Goal: Task Accomplishment & Management: Use online tool/utility

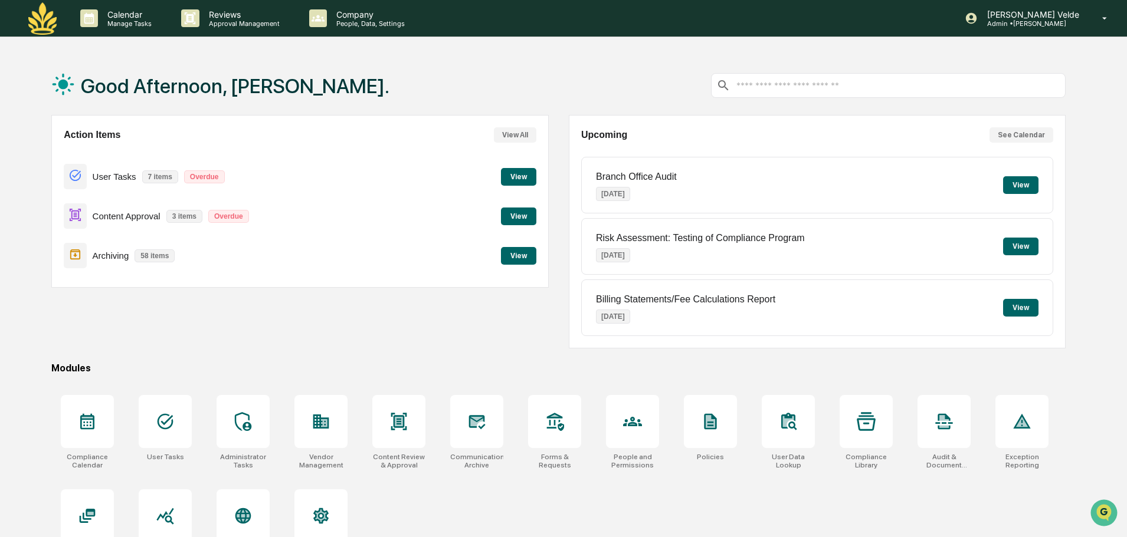
click at [516, 253] on button "View" at bounding box center [518, 256] width 35 height 18
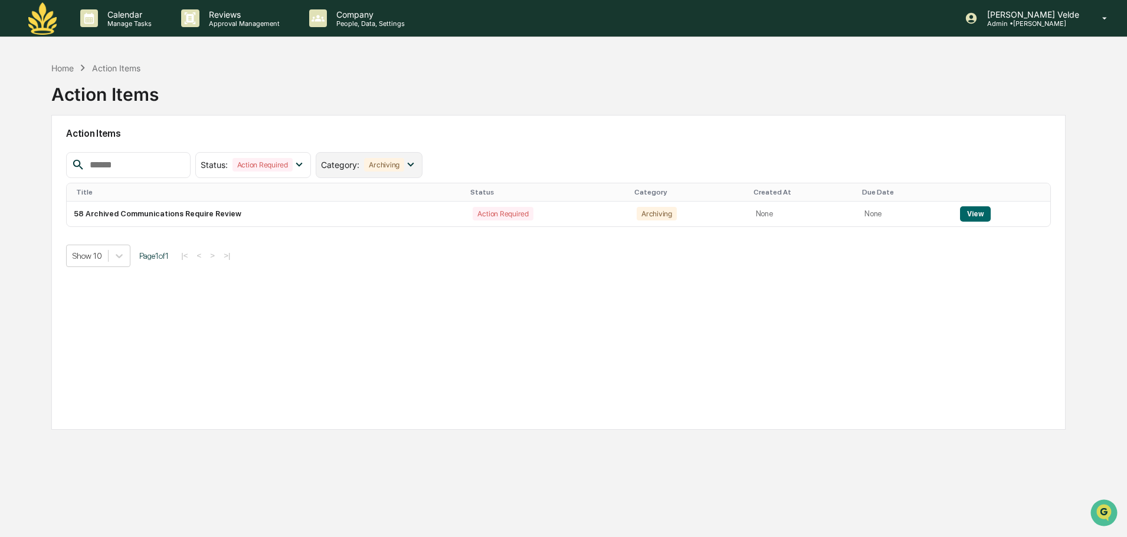
click at [391, 159] on div "Archiving" at bounding box center [384, 165] width 40 height 14
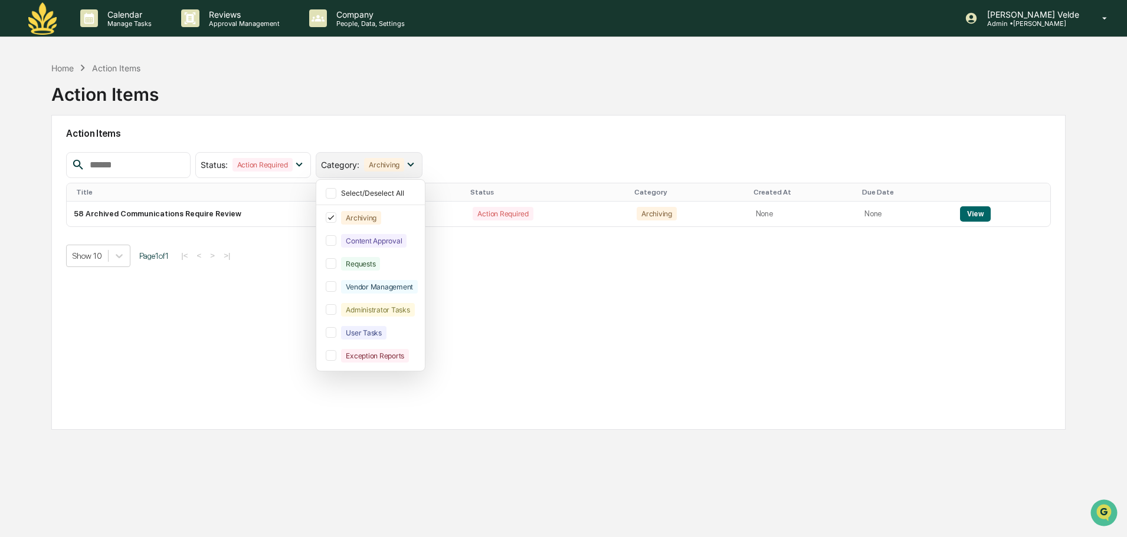
click at [381, 168] on div "Category : Archiving" at bounding box center [369, 165] width 107 height 26
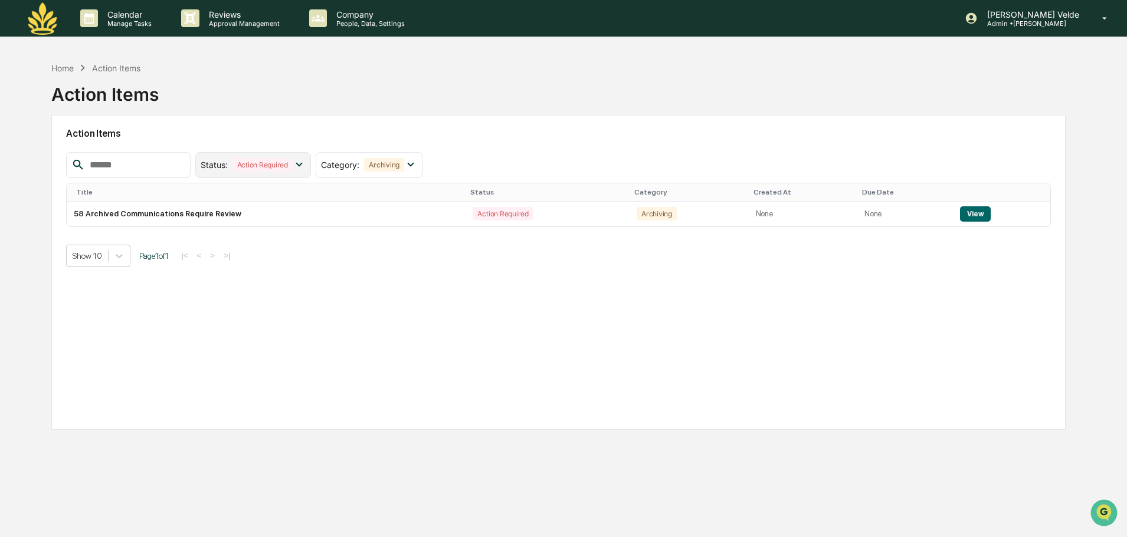
click at [271, 156] on div "Status : Action Required" at bounding box center [253, 165] width 116 height 26
click at [248, 195] on div "Select/Deselect All" at bounding box center [257, 193] width 72 height 9
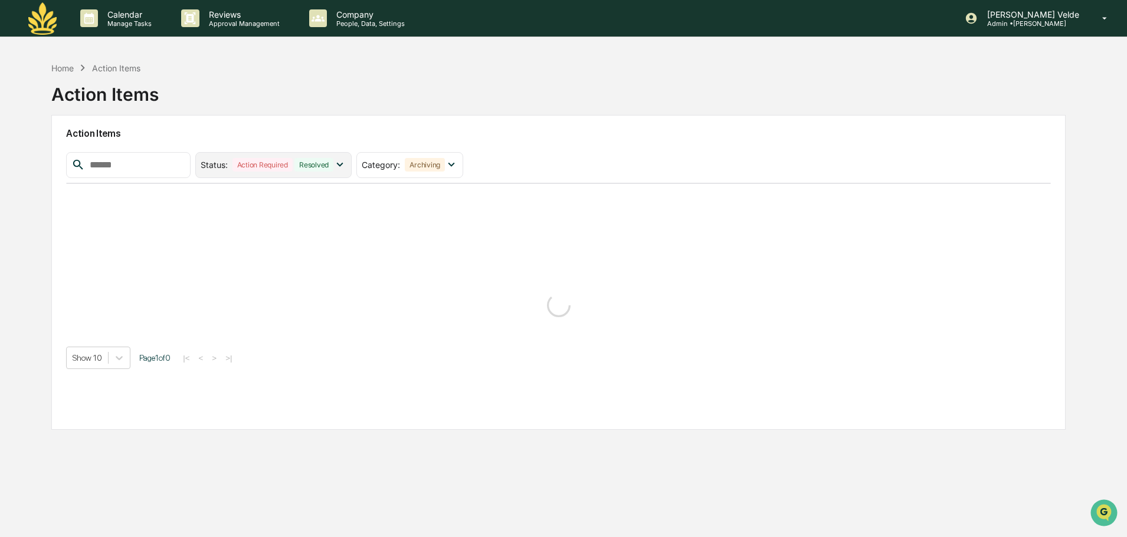
click at [333, 163] on div "Resolved" at bounding box center [313, 165] width 39 height 14
click at [214, 217] on icon at bounding box center [211, 217] width 6 height 5
click at [231, 241] on div "Status : Resolved Select/Deselect All Action Required Resolved Category : Archi…" at bounding box center [558, 261] width 985 height 218
click at [264, 159] on div "Resolved" at bounding box center [251, 165] width 39 height 14
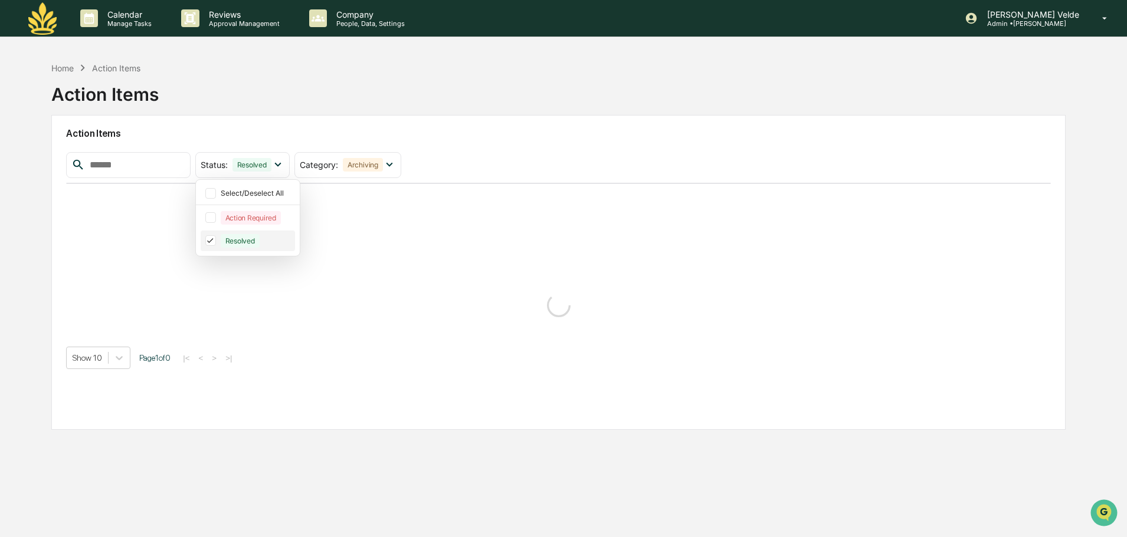
click at [217, 242] on icon at bounding box center [210, 241] width 13 height 8
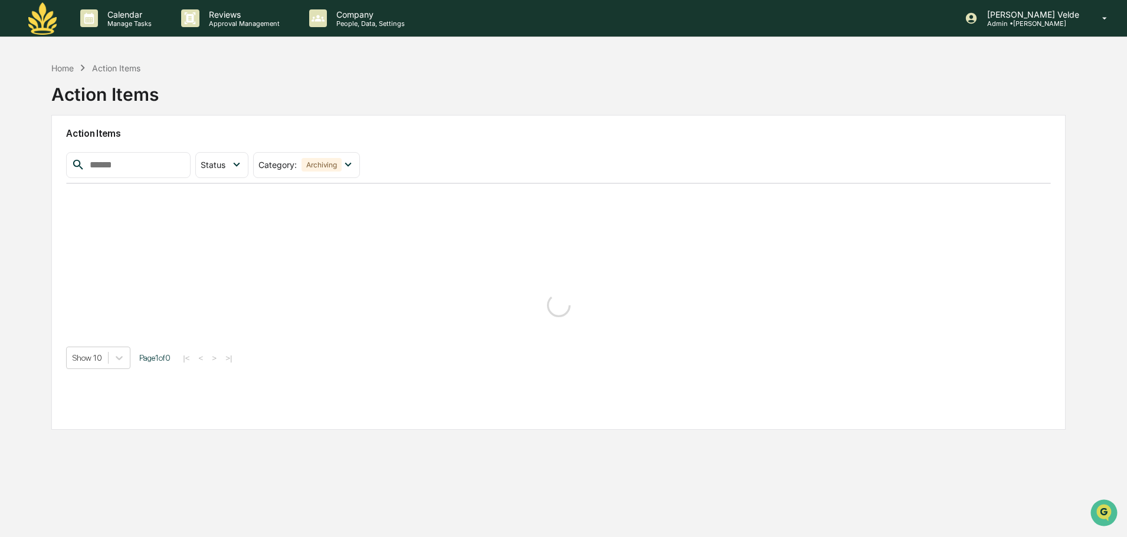
click at [382, 130] on h2 "Action Items" at bounding box center [558, 133] width 985 height 11
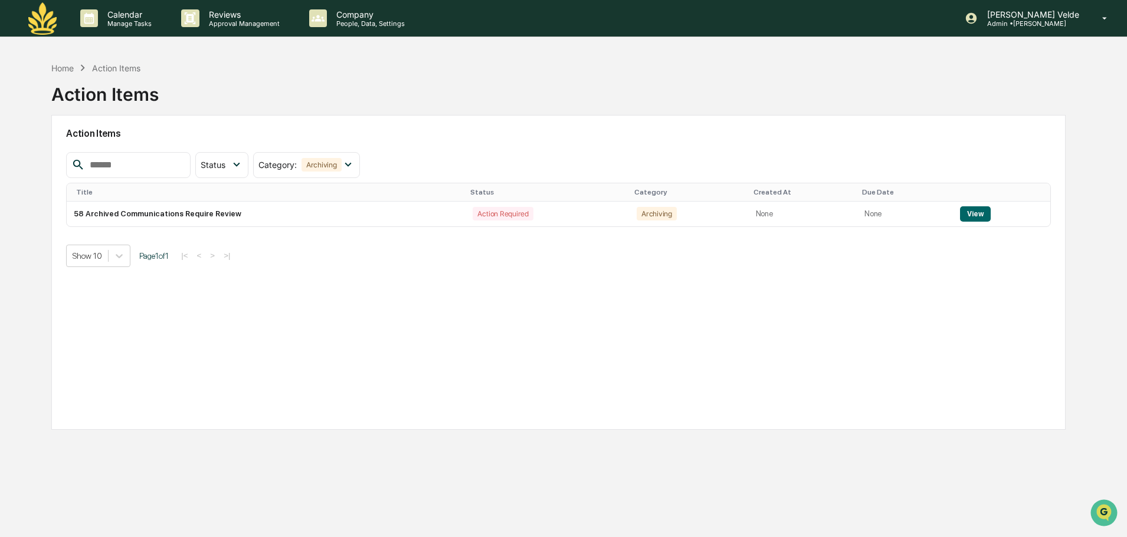
click at [31, 22] on img at bounding box center [42, 18] width 28 height 32
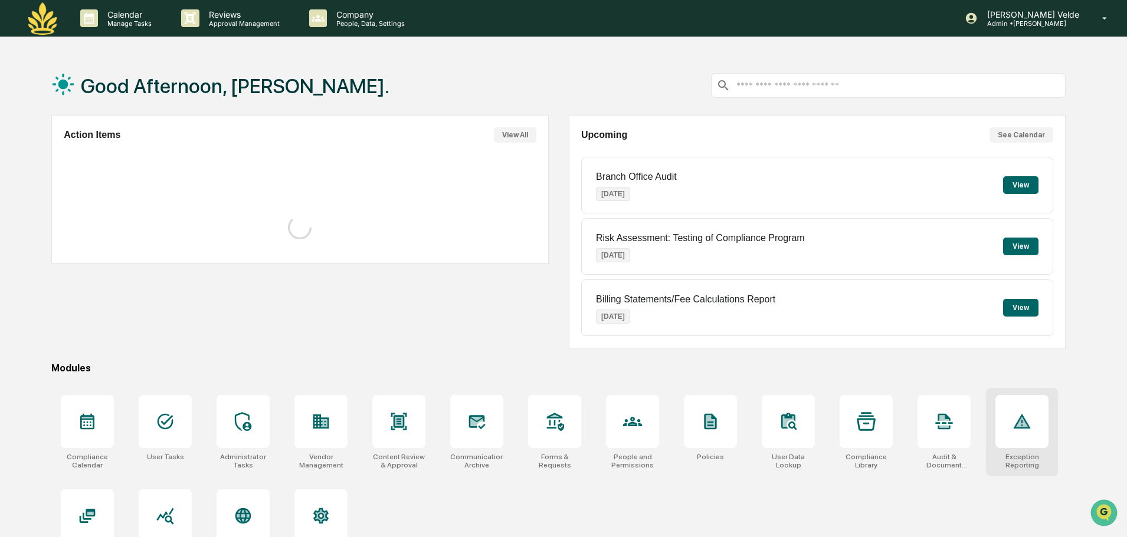
scroll to position [56, 0]
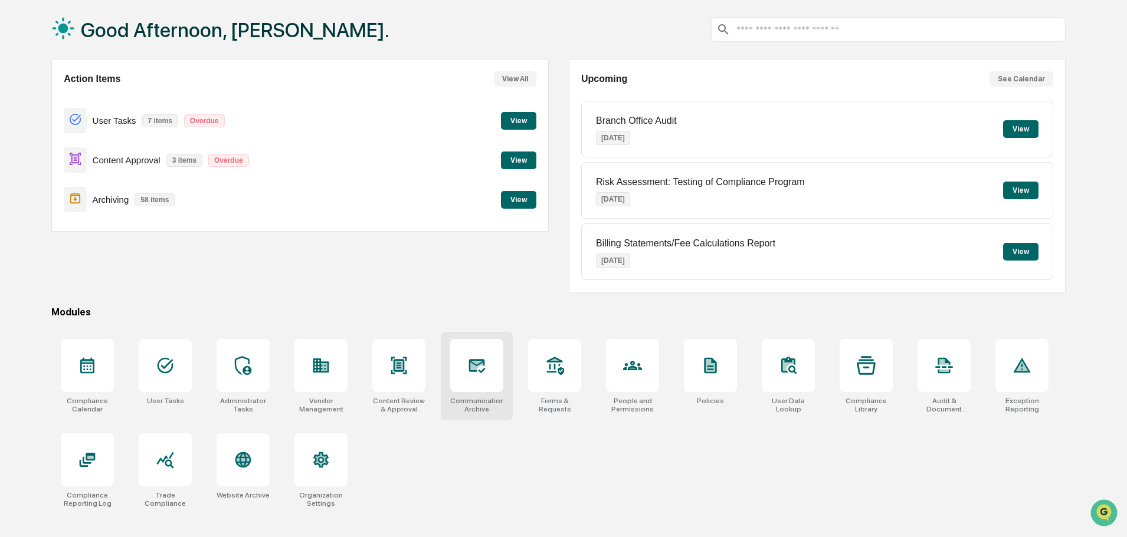
click at [470, 388] on div at bounding box center [476, 365] width 53 height 53
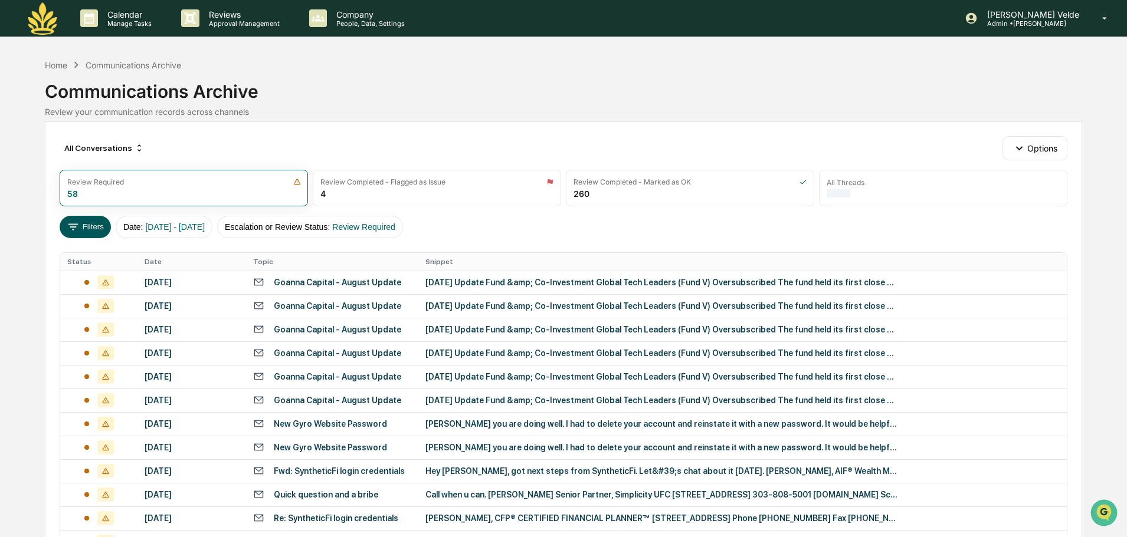
click at [85, 225] on button "Filters" at bounding box center [85, 227] width 51 height 22
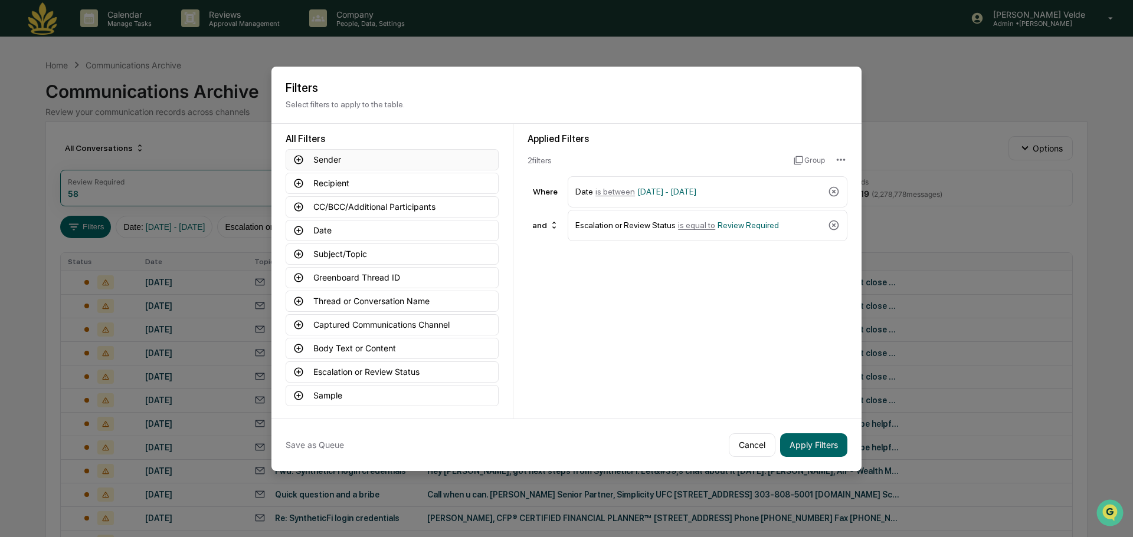
click at [352, 161] on button "Sender" at bounding box center [392, 159] width 213 height 21
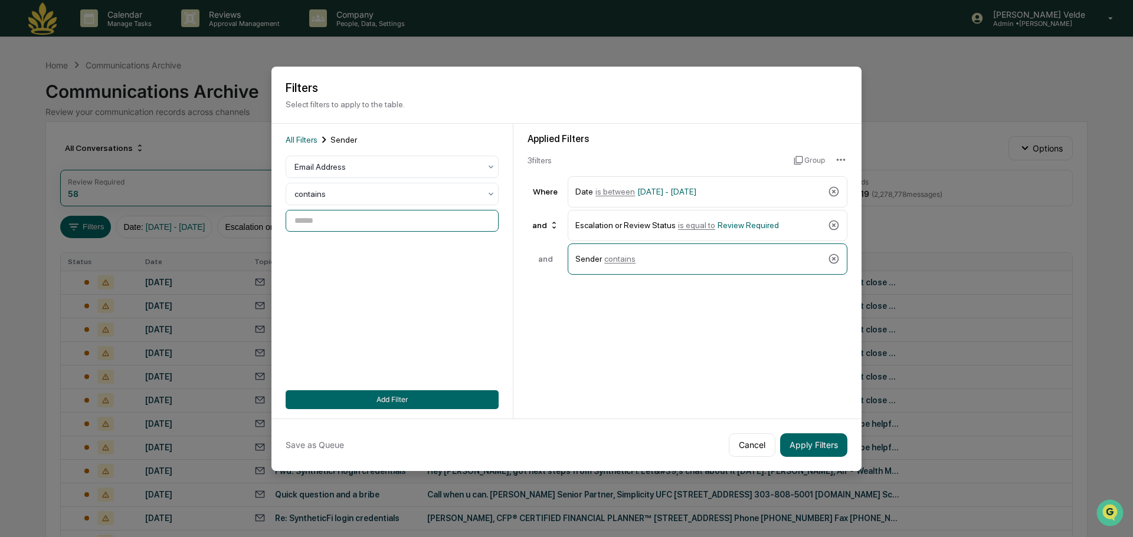
click at [335, 227] on input at bounding box center [392, 221] width 213 height 22
paste input "**********"
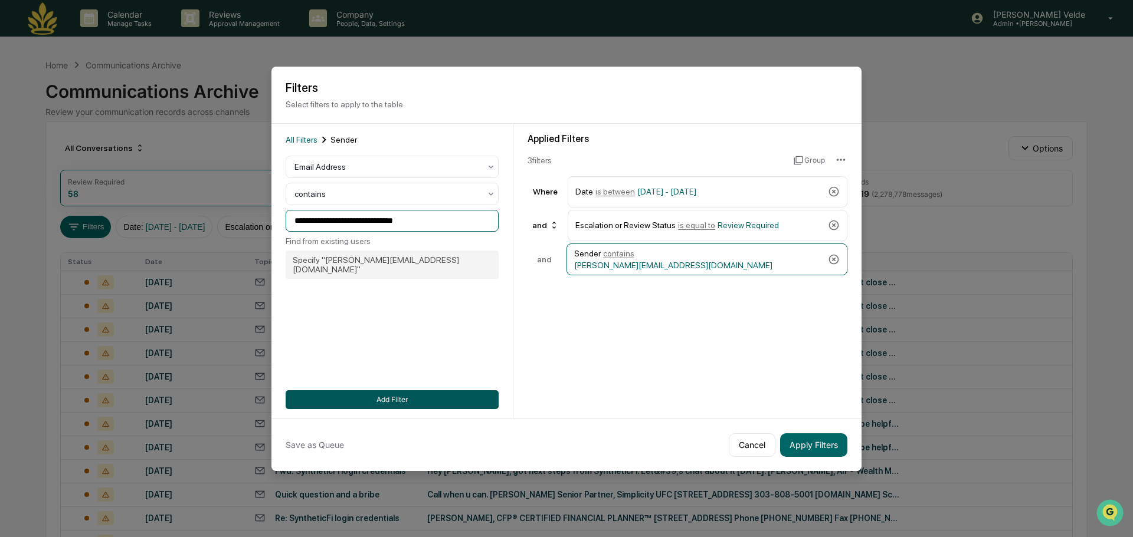
type input "**********"
click at [429, 403] on button "Add Filter" at bounding box center [392, 400] width 213 height 19
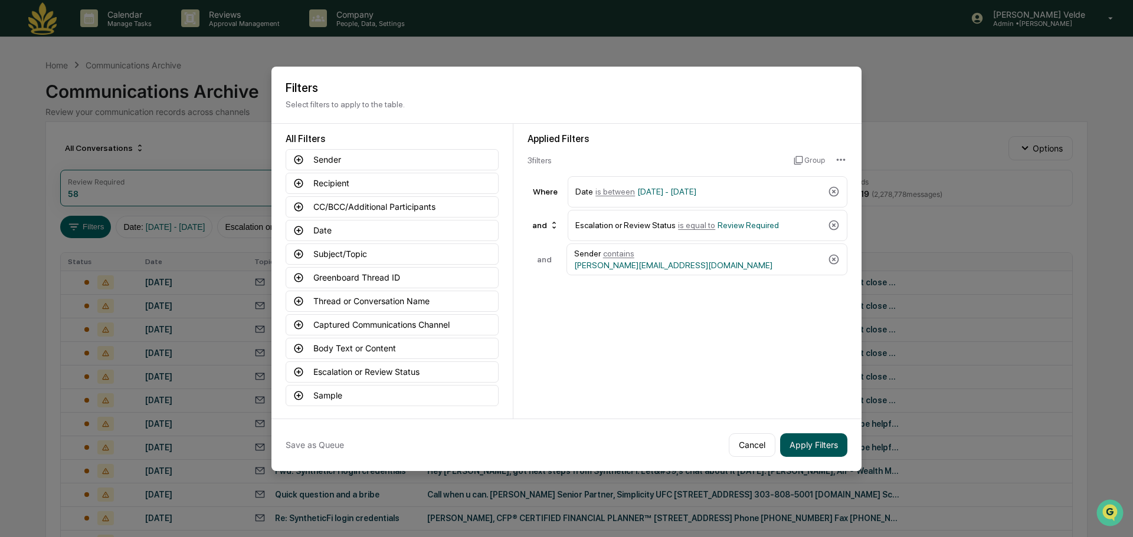
click at [822, 447] on button "Apply Filters" at bounding box center [813, 446] width 67 height 24
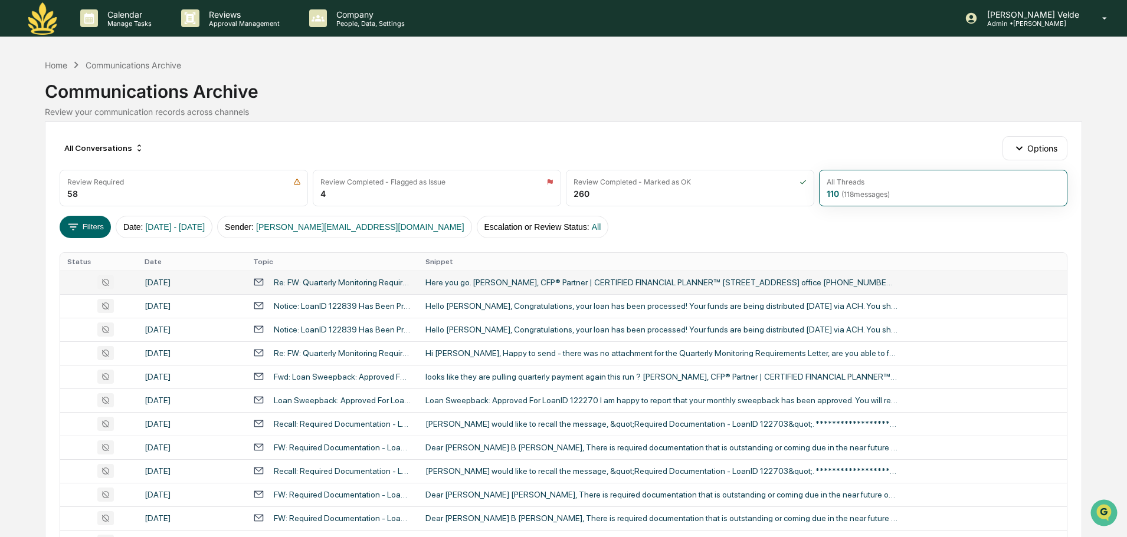
click at [409, 278] on div "Re: FW: Quarterly Monitoring Requirements - LoanID 122270" at bounding box center [342, 282] width 137 height 9
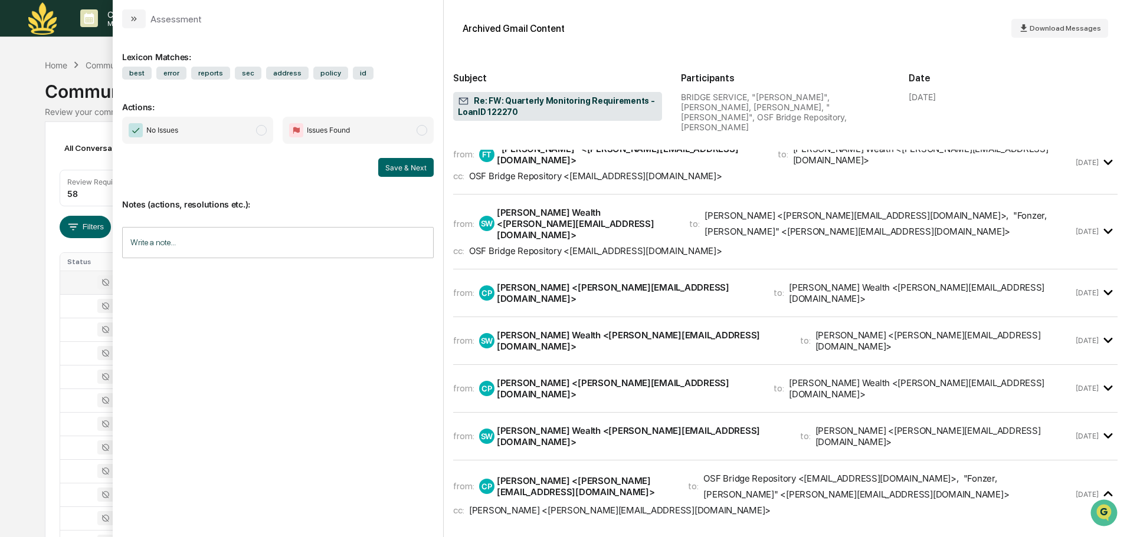
scroll to position [61, 0]
click at [595, 426] on div "Scott - Maia Wealth <scott@maiawealth.com>" at bounding box center [641, 437] width 289 height 22
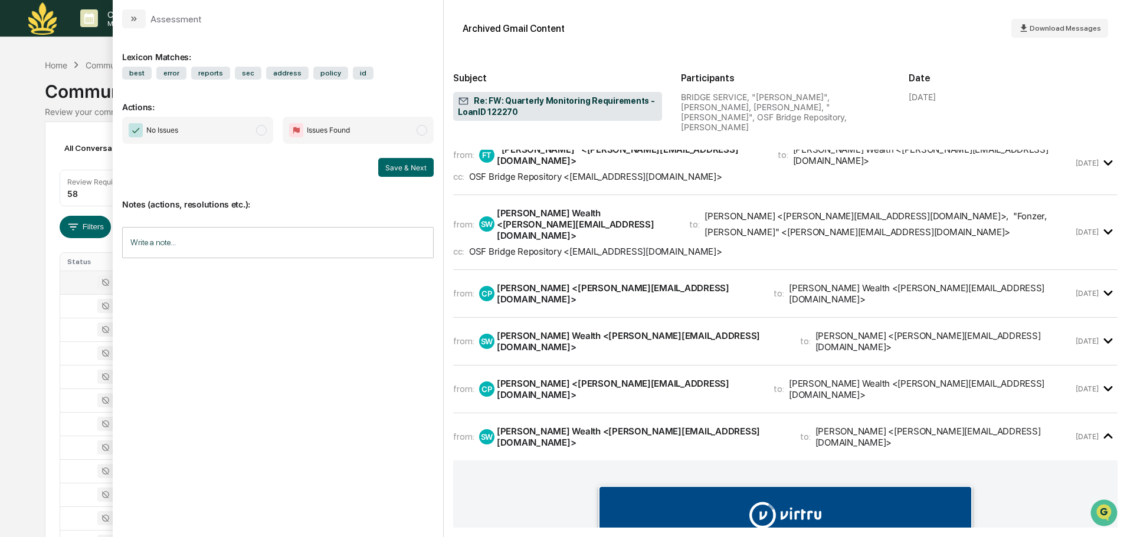
click at [580, 215] on div "from: SW Scott - Maia Wealth <scott@maiawealth.com> to: Courtney Pesche <courtn…" at bounding box center [763, 233] width 620 height 50
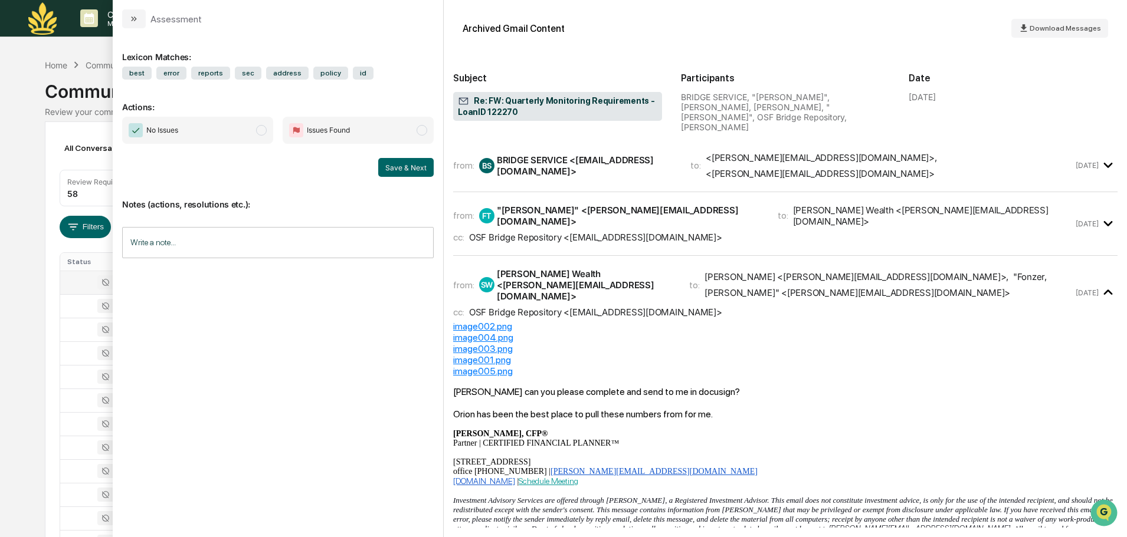
scroll to position [0, 0]
click at [130, 25] on button "modal" at bounding box center [134, 18] width 24 height 19
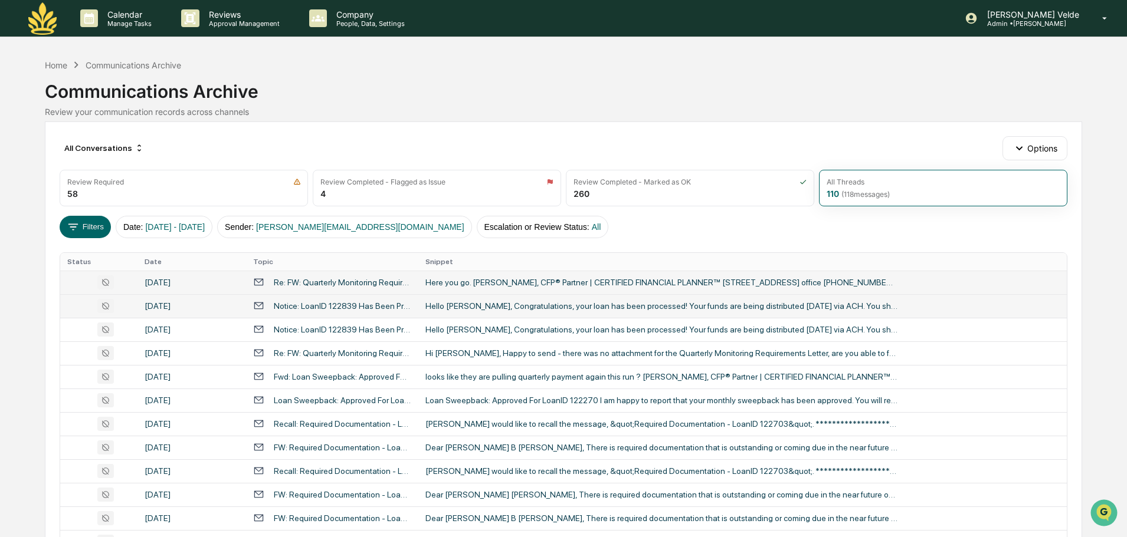
click at [355, 311] on div "Notice: LoanID 122839 Has Been Processed" at bounding box center [332, 305] width 158 height 11
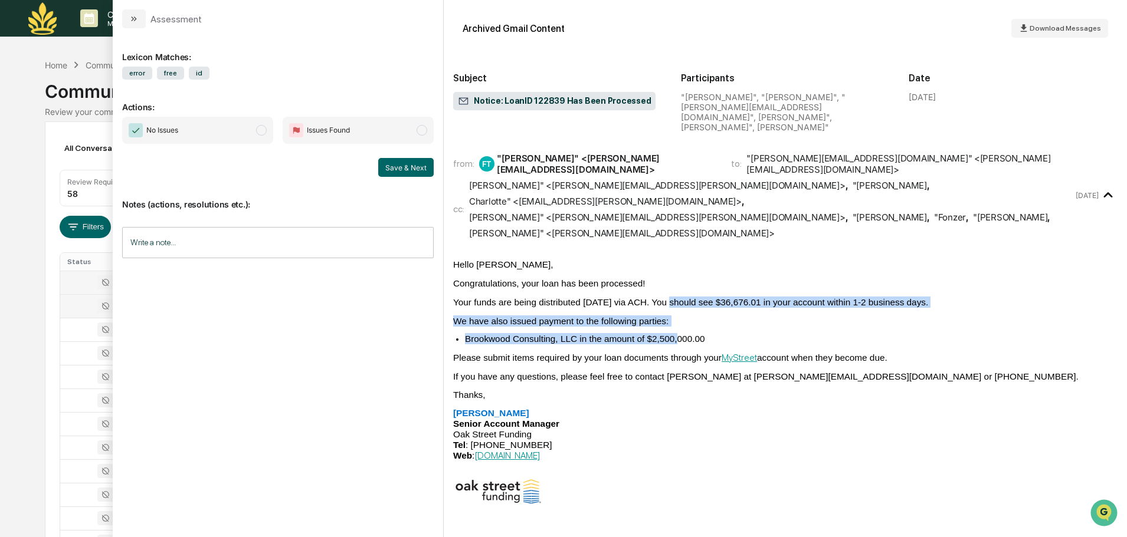
drag, startPoint x: 667, startPoint y: 251, endPoint x: 677, endPoint y: 284, distance: 34.5
click at [677, 284] on div "Hello Scott, Congratulations, your loan has been processed! Your funds are bein…" at bounding box center [785, 477] width 664 height 437
click at [677, 334] on span "Brookwood Consulting, LLC in the amount of $2,500,000.00" at bounding box center [585, 339] width 240 height 10
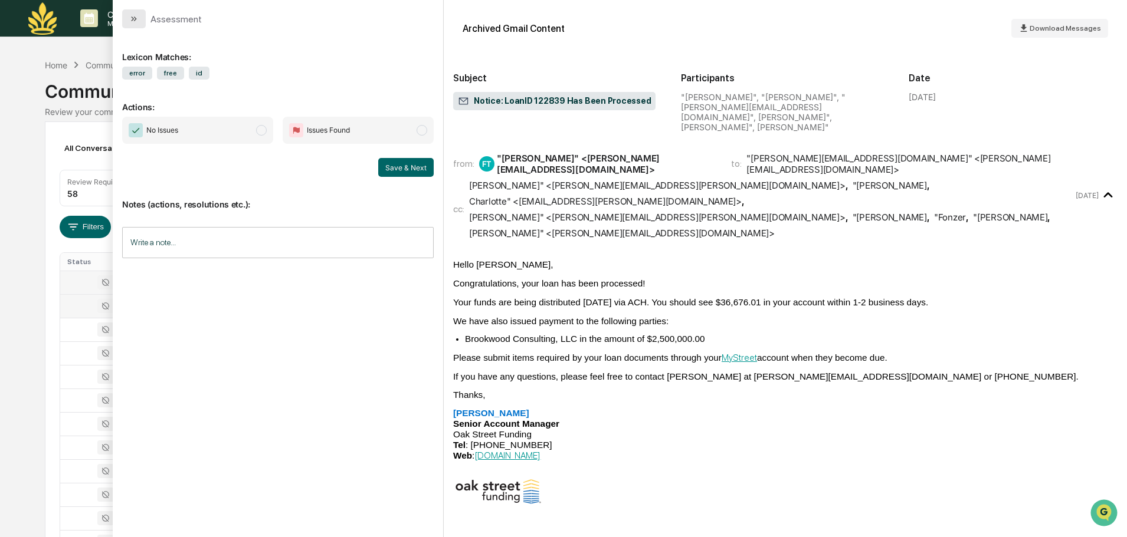
click at [137, 24] on button "modal" at bounding box center [134, 18] width 24 height 19
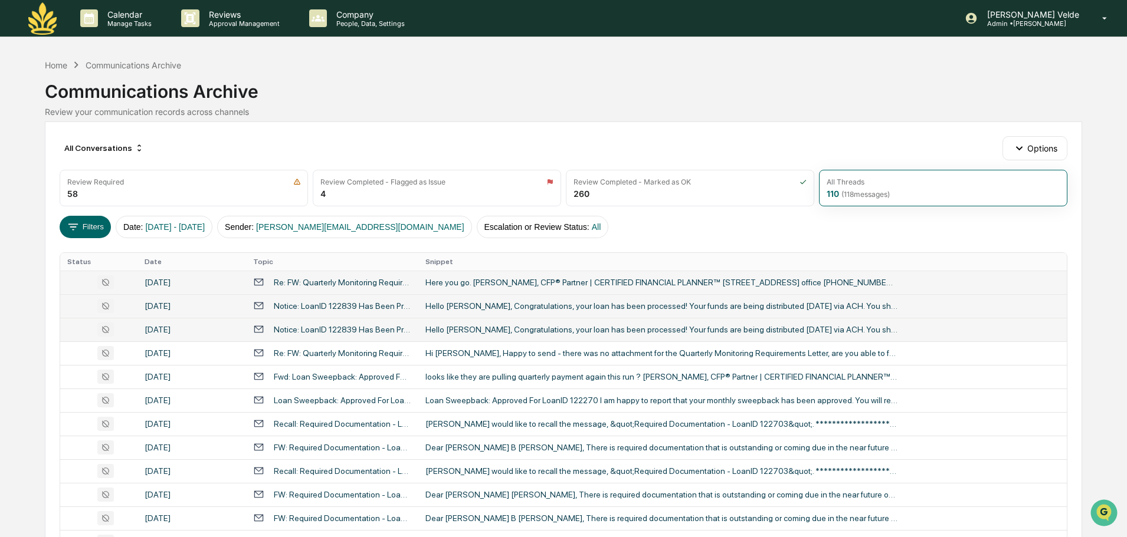
click at [466, 334] on div "Hello Scott, Congratulations, your loan has been processed! Your funds are bein…" at bounding box center [661, 329] width 472 height 9
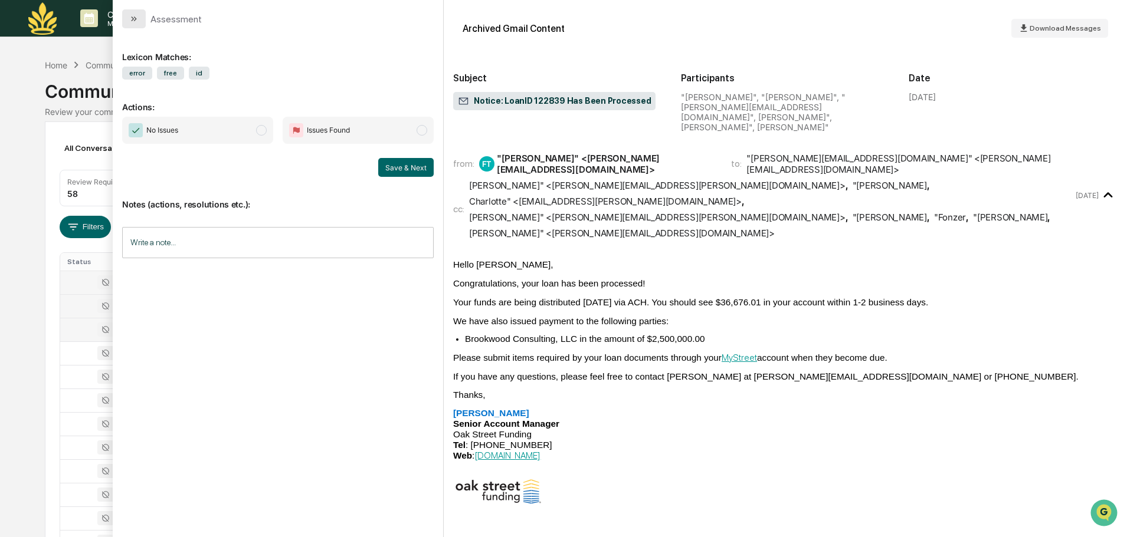
click at [132, 24] on button "modal" at bounding box center [134, 18] width 24 height 19
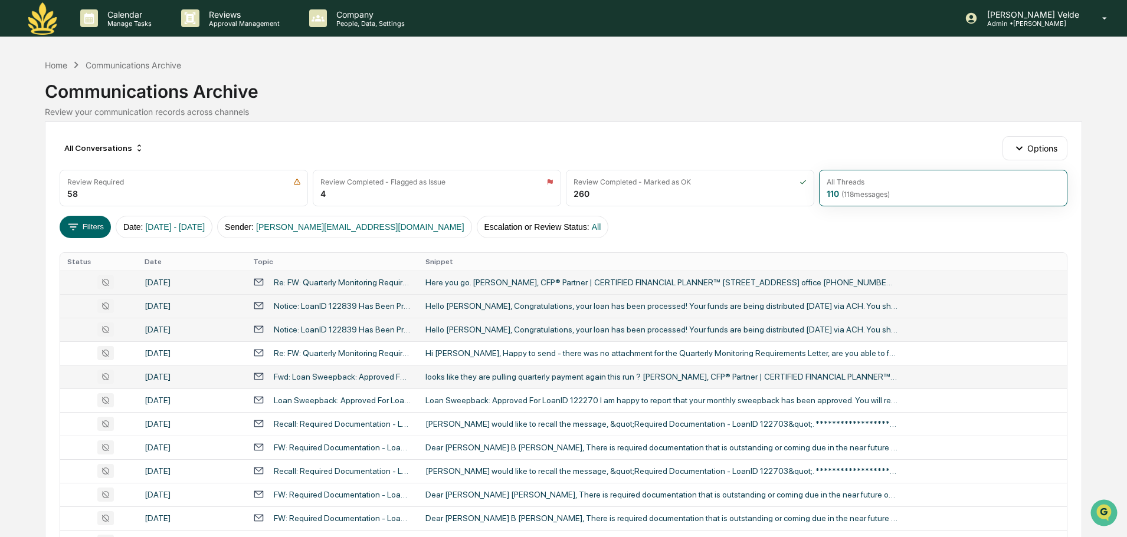
click at [619, 378] on div "looks like they are pulling quarterly payment again this run ? Scott Marek, CFP…" at bounding box center [661, 376] width 472 height 9
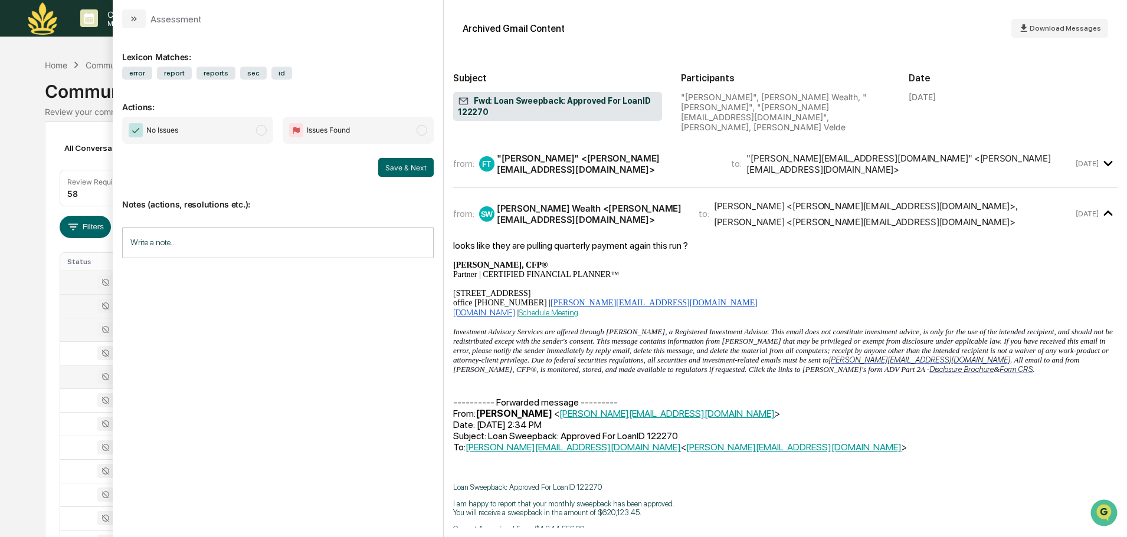
click at [645, 175] on div "from: FT "Fonzer, Trina" <Trina.Fonzer@oakstreetfunding.com> to: "SCOTT@MAIAWEA…" at bounding box center [785, 169] width 664 height 38
click at [644, 160] on div "FT "Fonzer, Trina" <Trina.Fonzer@oakstreetfunding.com>" at bounding box center [598, 164] width 238 height 22
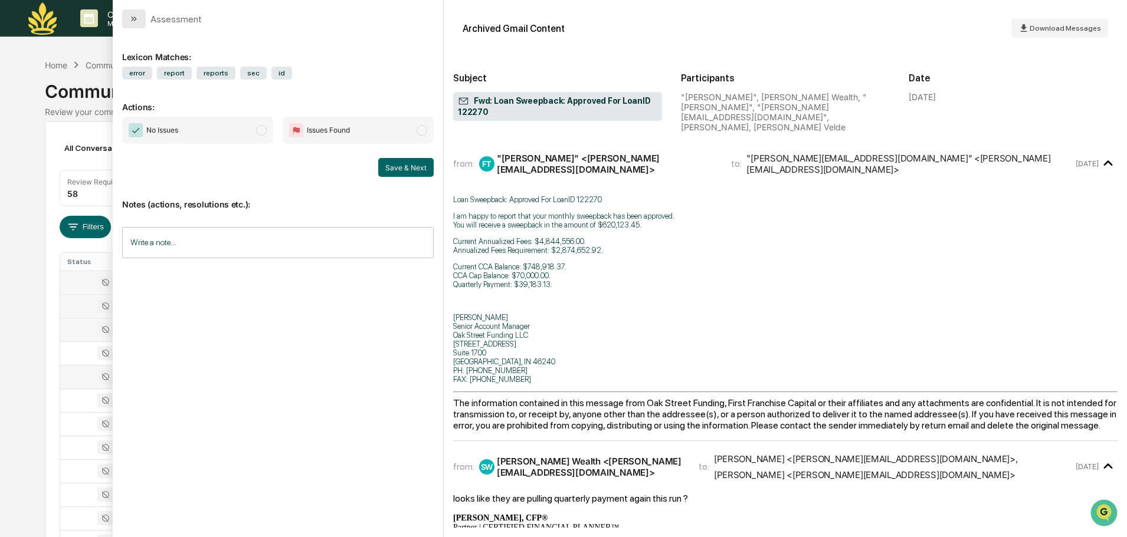
click at [130, 18] on icon "modal" at bounding box center [133, 18] width 9 height 9
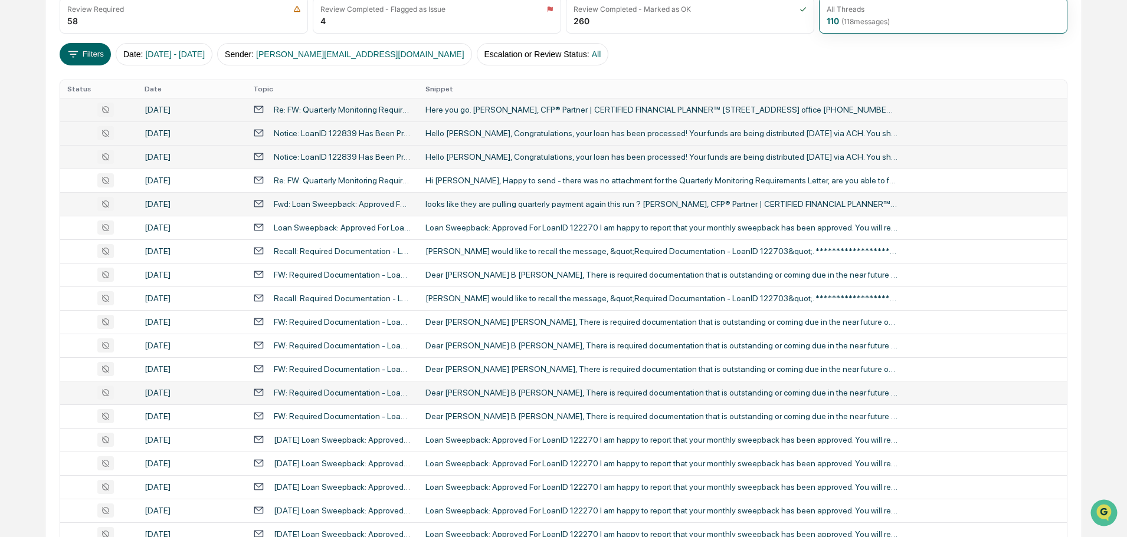
scroll to position [177, 0]
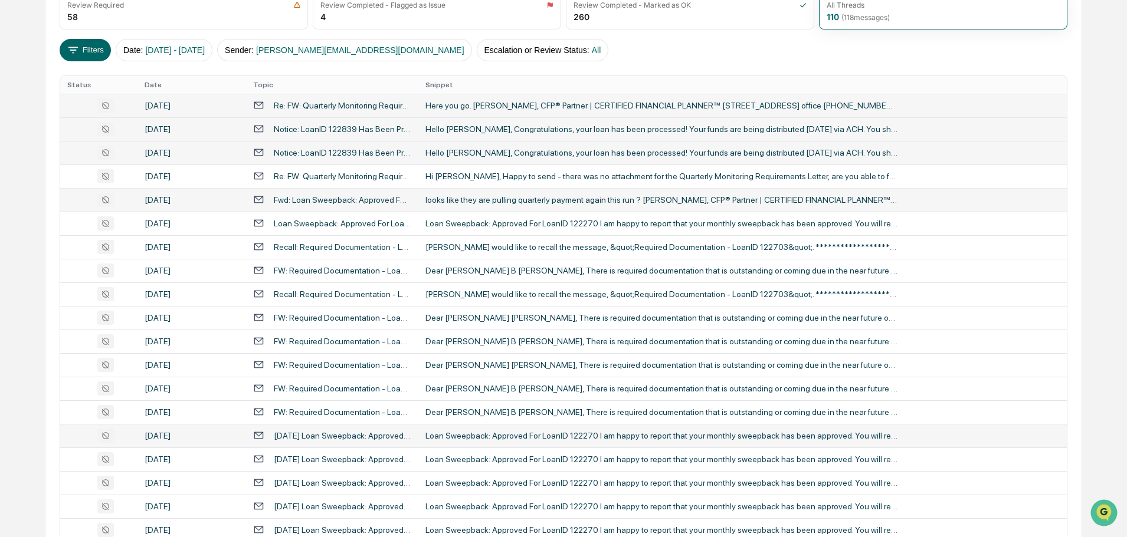
click at [513, 444] on td "Loan Sweepback: Approved For LoanID 122270 I am happy to report that your month…" at bounding box center [742, 436] width 648 height 24
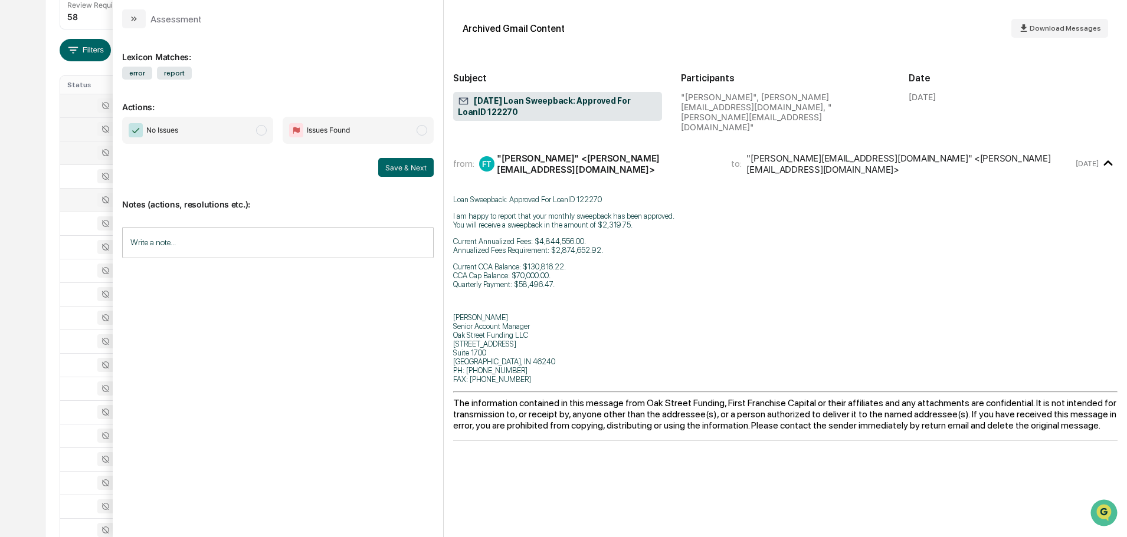
click at [169, 291] on div "Lexicon Matches: error report Actions: No Issues Issues Found Save & Next Notes…" at bounding box center [278, 278] width 312 height 480
click at [125, 16] on button "modal" at bounding box center [134, 18] width 24 height 19
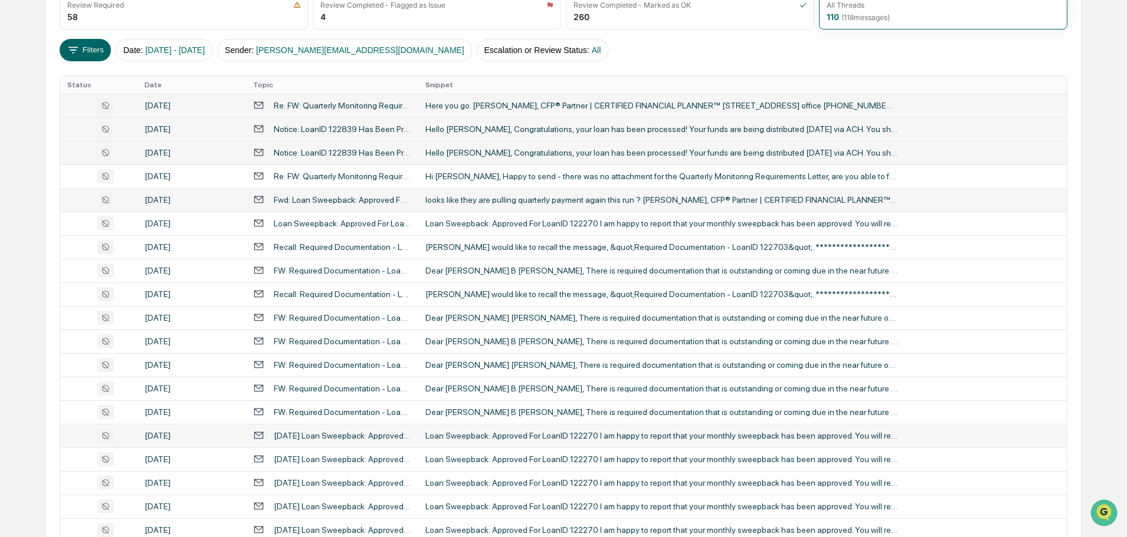
click at [339, 432] on div "7-11-2025 Loan Sweepback: Approved For LoanID 122270" at bounding box center [342, 435] width 137 height 9
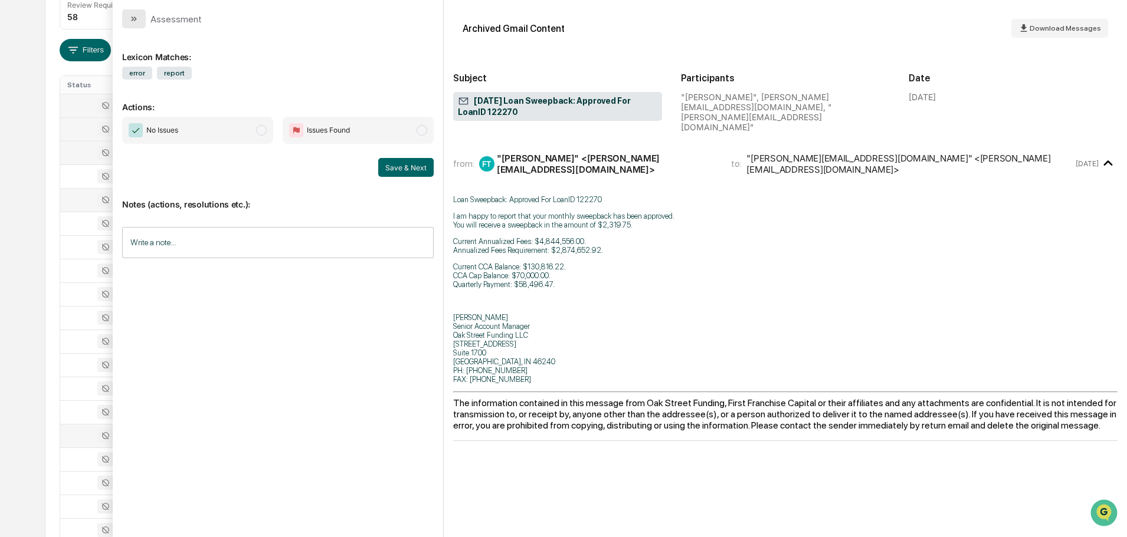
click at [133, 25] on button "modal" at bounding box center [134, 18] width 24 height 19
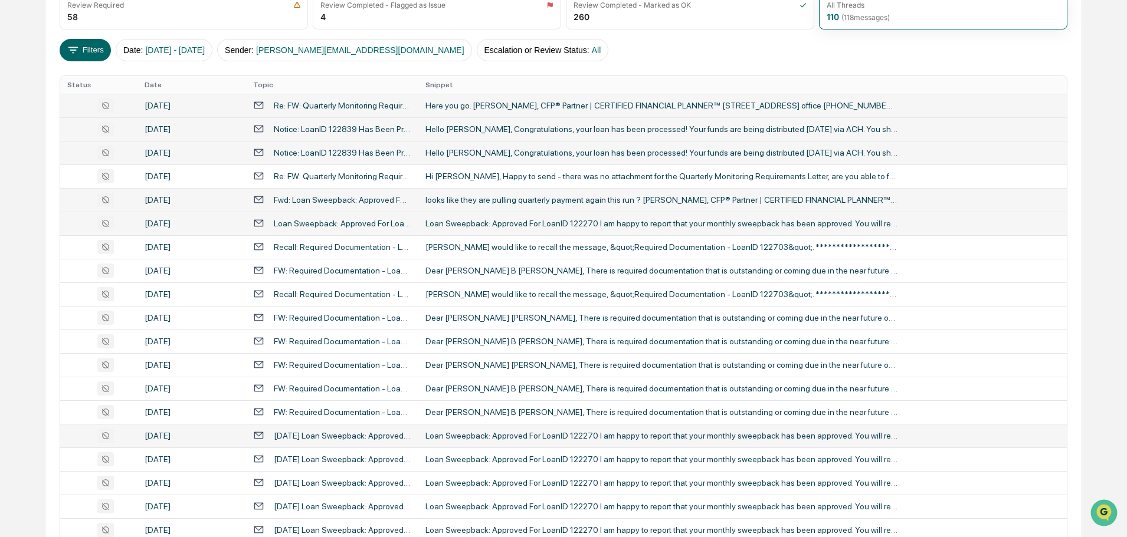
click at [327, 222] on div "Loan Sweepback: Approved For LoanID 122270" at bounding box center [342, 223] width 137 height 9
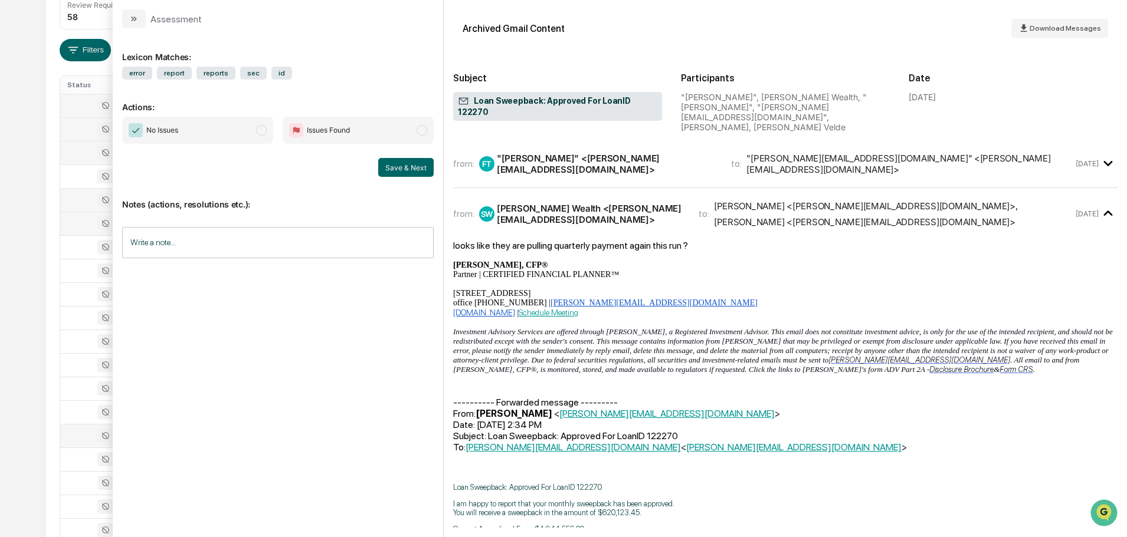
click at [586, 160] on div "from: FT "Fonzer, Trina" <Trina.Fonzer@oakstreetfunding.com> to: "SCOTT@MAIAWEA…" at bounding box center [785, 164] width 664 height 28
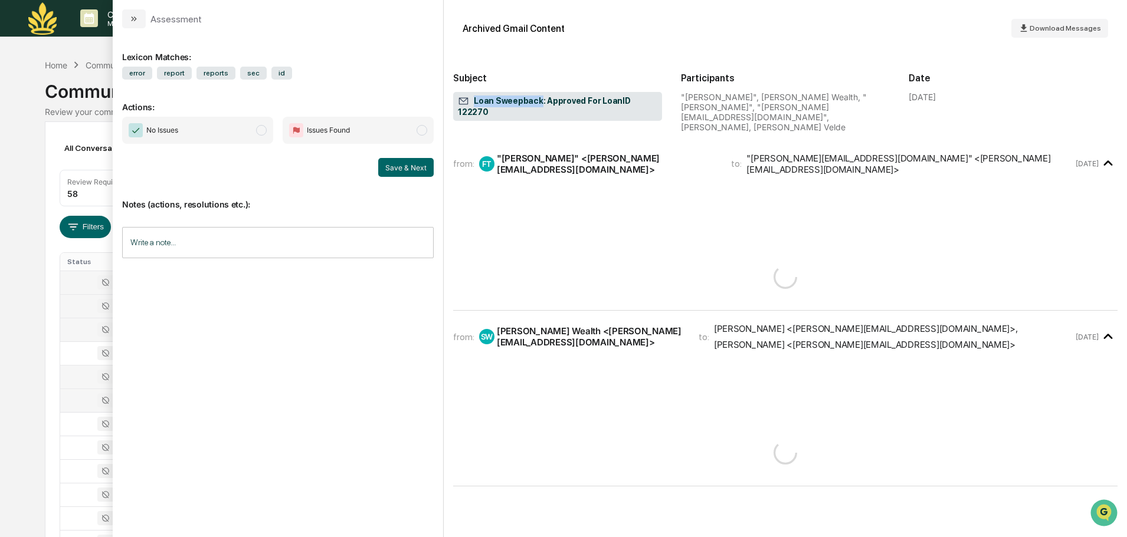
drag, startPoint x: 535, startPoint y: 100, endPoint x: 494, endPoint y: 96, distance: 40.3
click at [477, 93] on div "Loan Sweepback: Approved For LoanID 122270" at bounding box center [557, 106] width 209 height 29
drag, startPoint x: 510, startPoint y: 99, endPoint x: 415, endPoint y: 342, distance: 260.4
click at [415, 342] on div "Lexicon Matches: error report reports sec id Actions: No Issues Issues Found Sa…" at bounding box center [278, 278] width 312 height 480
click at [129, 6] on div "Assessment" at bounding box center [278, 14] width 330 height 28
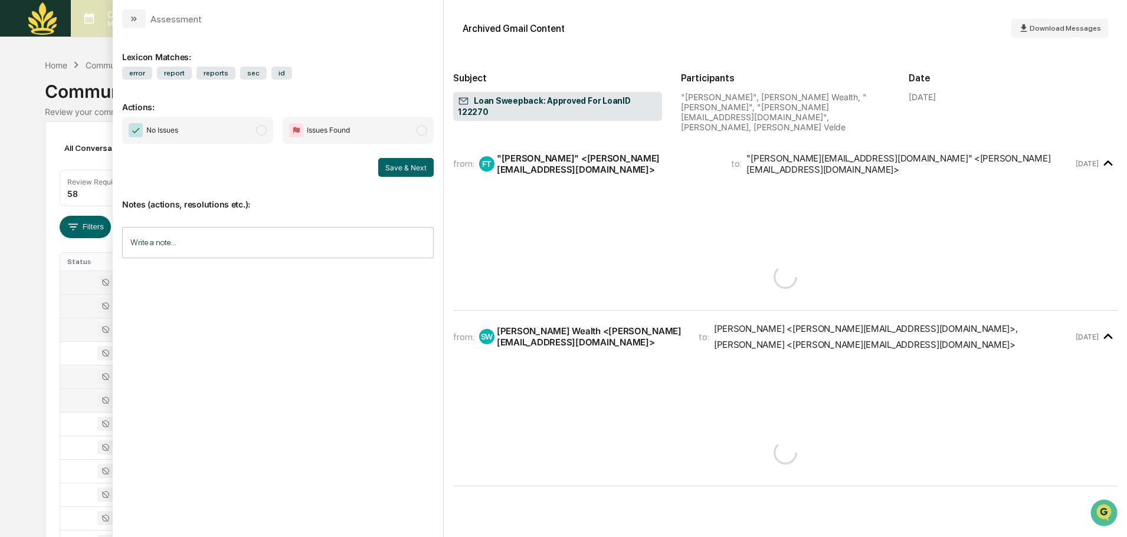
drag, startPoint x: 130, startPoint y: 19, endPoint x: 161, endPoint y: 14, distance: 31.0
click at [132, 19] on icon "modal" at bounding box center [133, 18] width 9 height 9
